Goal: Information Seeking & Learning: Understand process/instructions

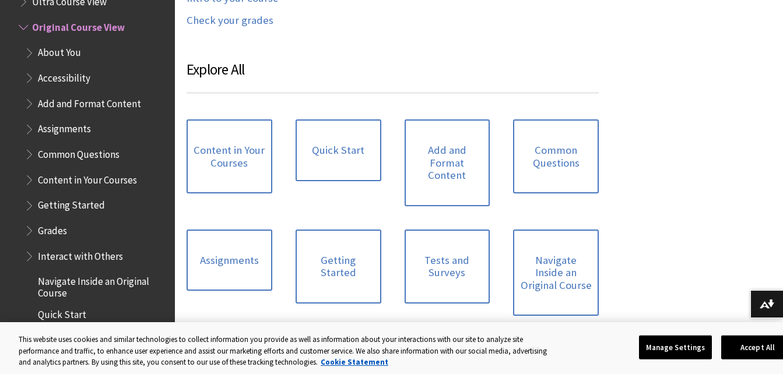
scroll to position [1058, 0]
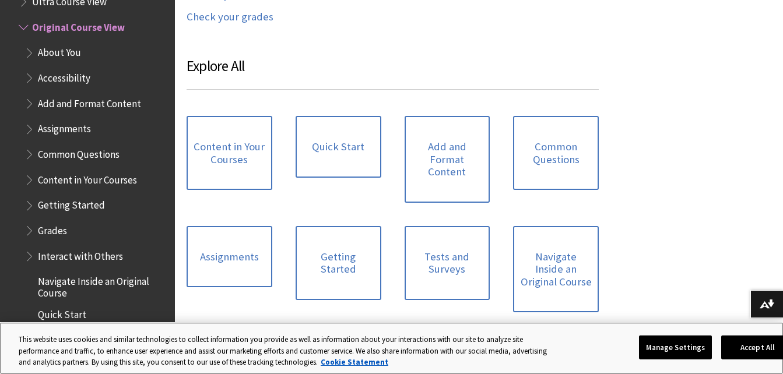
click at [748, 329] on div "Manage Settings Accept All" at bounding box center [720, 348] width 163 height 41
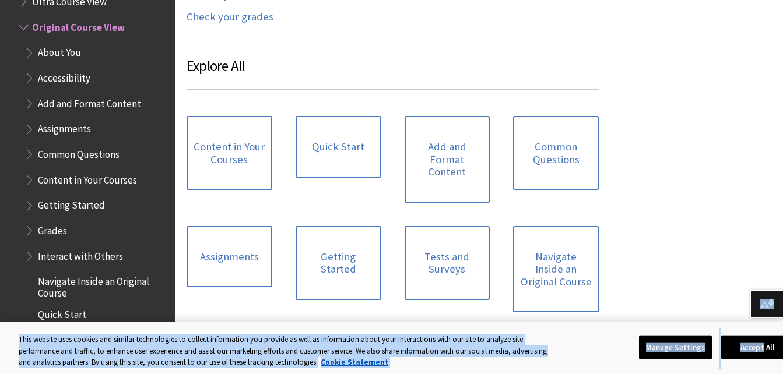
drag, startPoint x: 748, startPoint y: 329, endPoint x: 758, endPoint y: 289, distance: 41.4
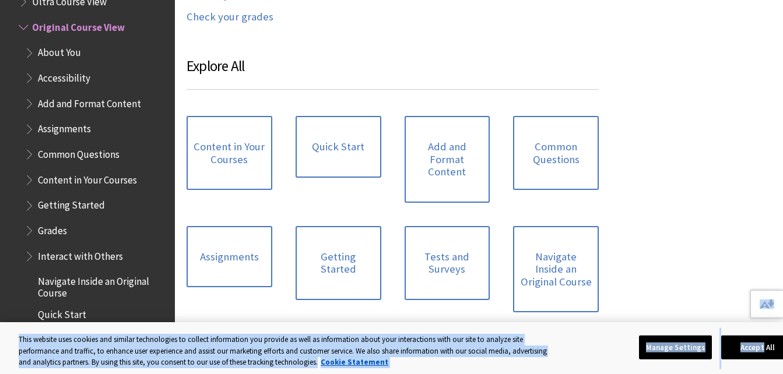
click at [755, 291] on button "Download alternative formats ..." at bounding box center [766, 304] width 33 height 28
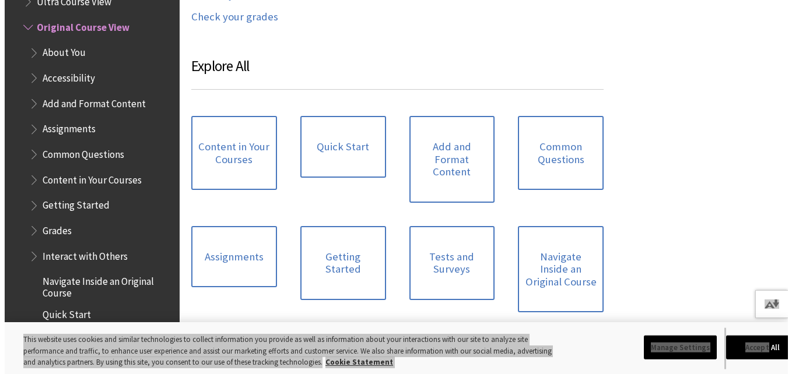
scroll to position [1064, 0]
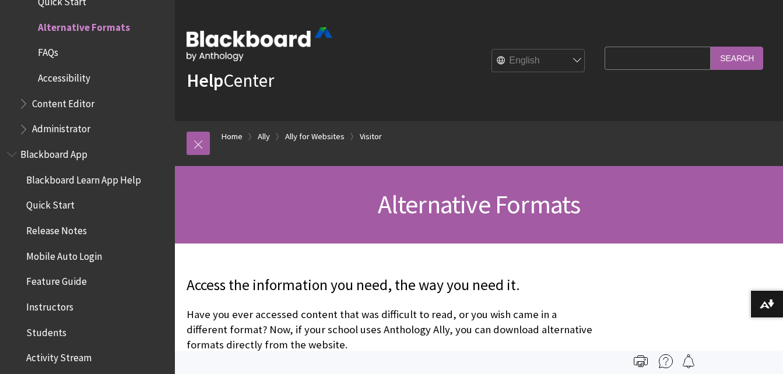
click at [644, 111] on div "Help Center English عربية Català Cymraeg Deutsch Español Suomi Français עברית I…" at bounding box center [479, 60] width 608 height 121
click at [620, 55] on input "Search Query" at bounding box center [657, 58] width 106 height 23
type input "WORD"
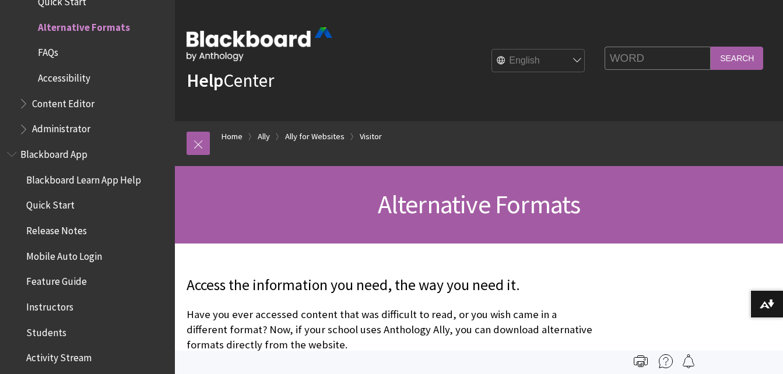
click at [711, 47] on input "Search" at bounding box center [737, 58] width 52 height 23
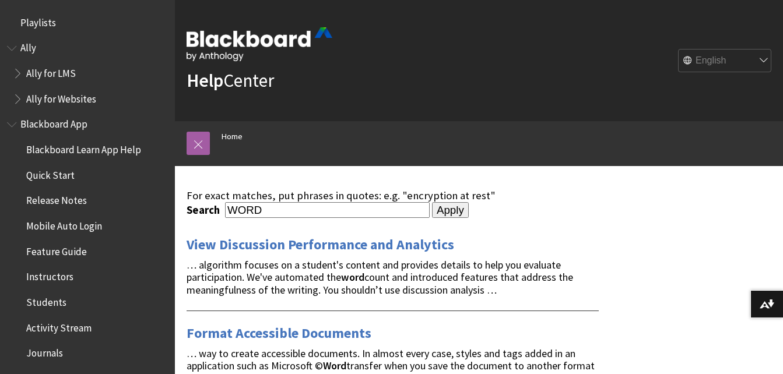
drag, startPoint x: 704, startPoint y: 274, endPoint x: 708, endPoint y: 280, distance: 7.3
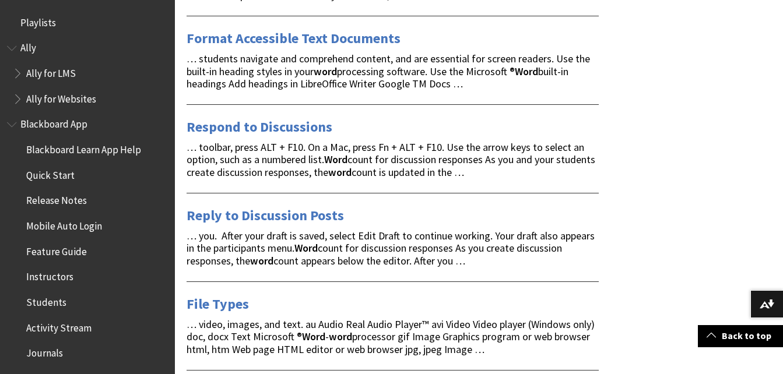
scroll to position [806, 0]
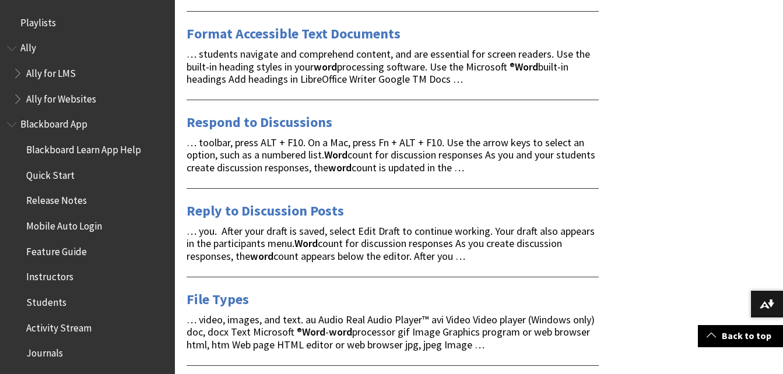
drag, startPoint x: 697, startPoint y: 177, endPoint x: 331, endPoint y: 220, distance: 368.6
click at [331, 220] on div "Reply to Discussion Posts … you. After your draft is saved, select Edit Draft t…" at bounding box center [393, 225] width 412 height 75
click at [305, 29] on link "Format Accessible Text Documents" at bounding box center [294, 33] width 214 height 19
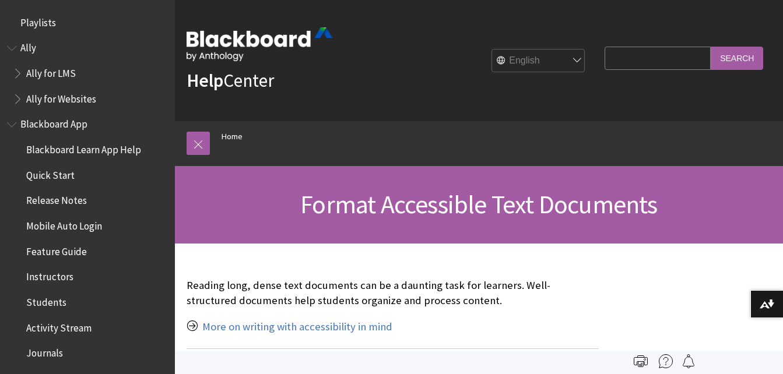
click at [351, 7] on div "Help Center English عربية Català Cymraeg Deutsch Español Suomi Français עברית I…" at bounding box center [479, 60] width 608 height 121
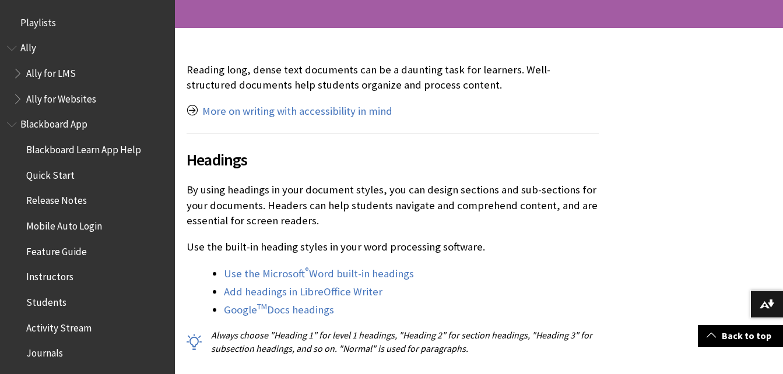
scroll to position [276, 0]
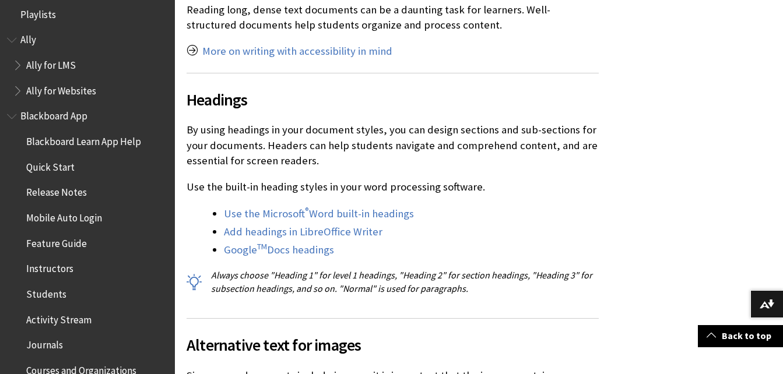
scroll to position [9, 0]
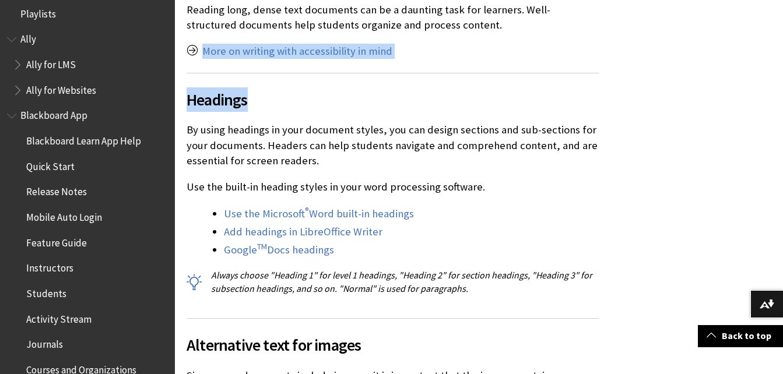
drag, startPoint x: 477, startPoint y: 17, endPoint x: 419, endPoint y: 75, distance: 82.0
click at [419, 75] on div "Reading long, dense text documents can be a daunting task for learners. Well-st…" at bounding box center [393, 148] width 412 height 293
drag, startPoint x: 419, startPoint y: 75, endPoint x: 414, endPoint y: 79, distance: 6.2
drag, startPoint x: 569, startPoint y: 219, endPoint x: 688, endPoint y: 224, distance: 118.4
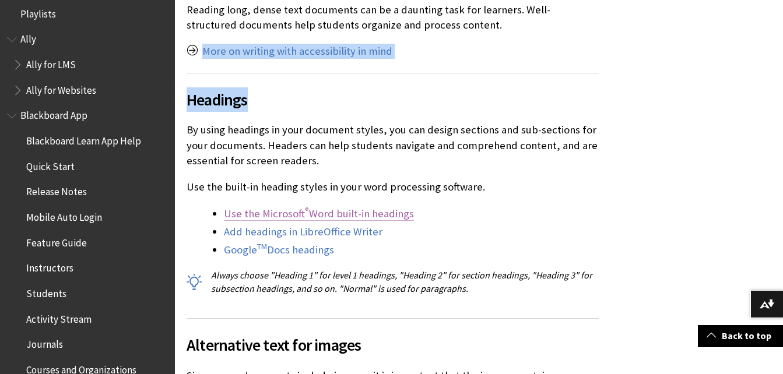
click at [315, 215] on link "Use the Microsoft ® Word built-in headings" at bounding box center [319, 214] width 190 height 14
